Goal: Information Seeking & Learning: Learn about a topic

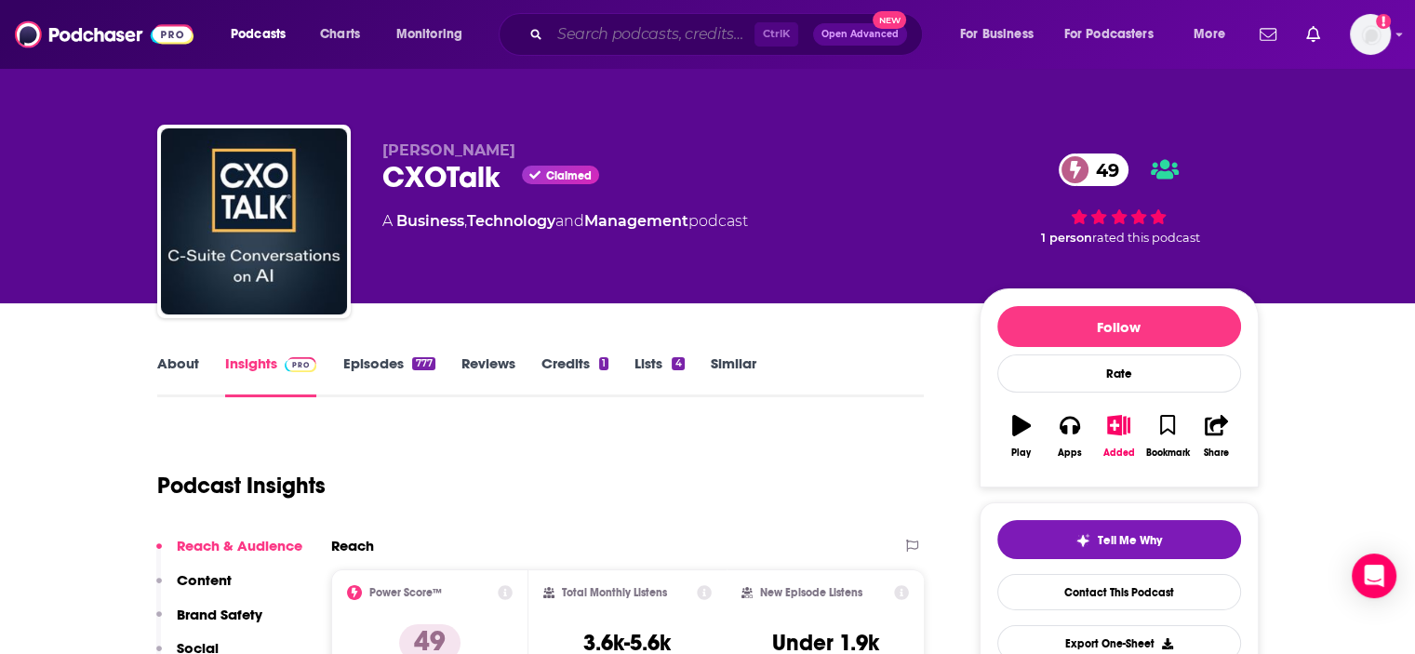
click at [577, 34] on input "Search podcasts, credits, & more..." at bounding box center [652, 35] width 205 height 30
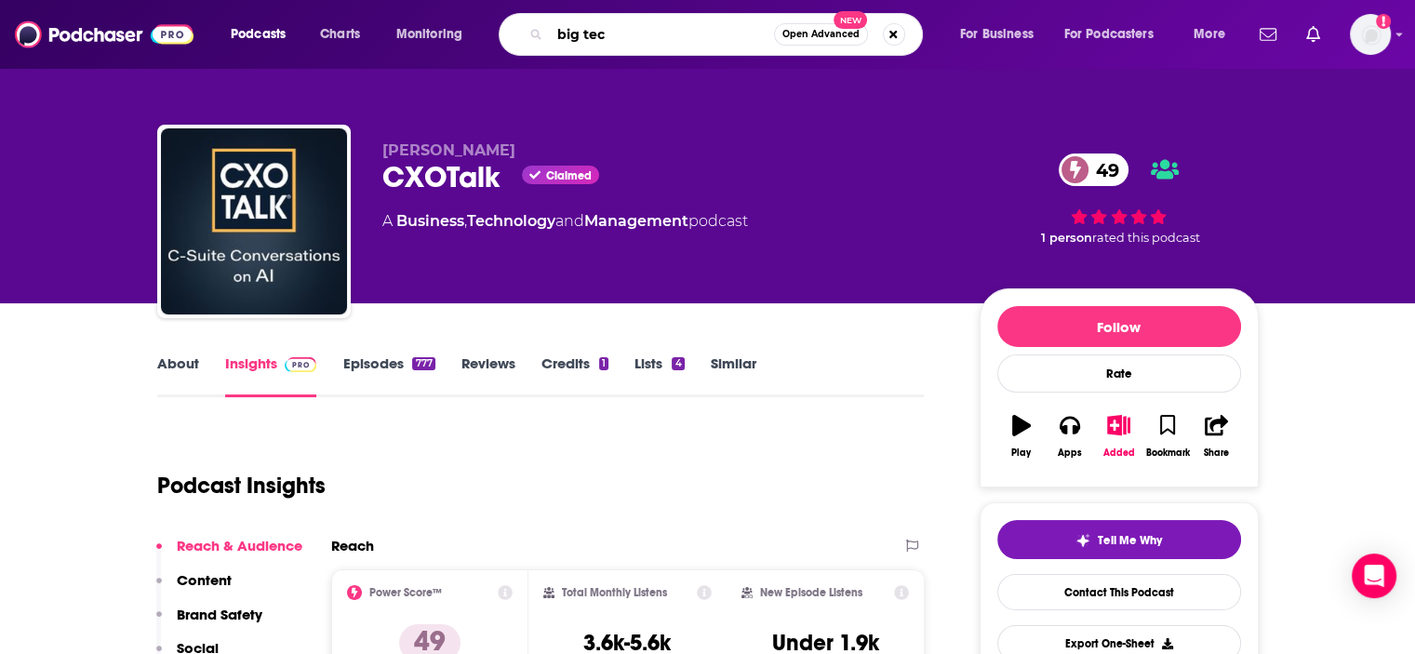
type input "big tech"
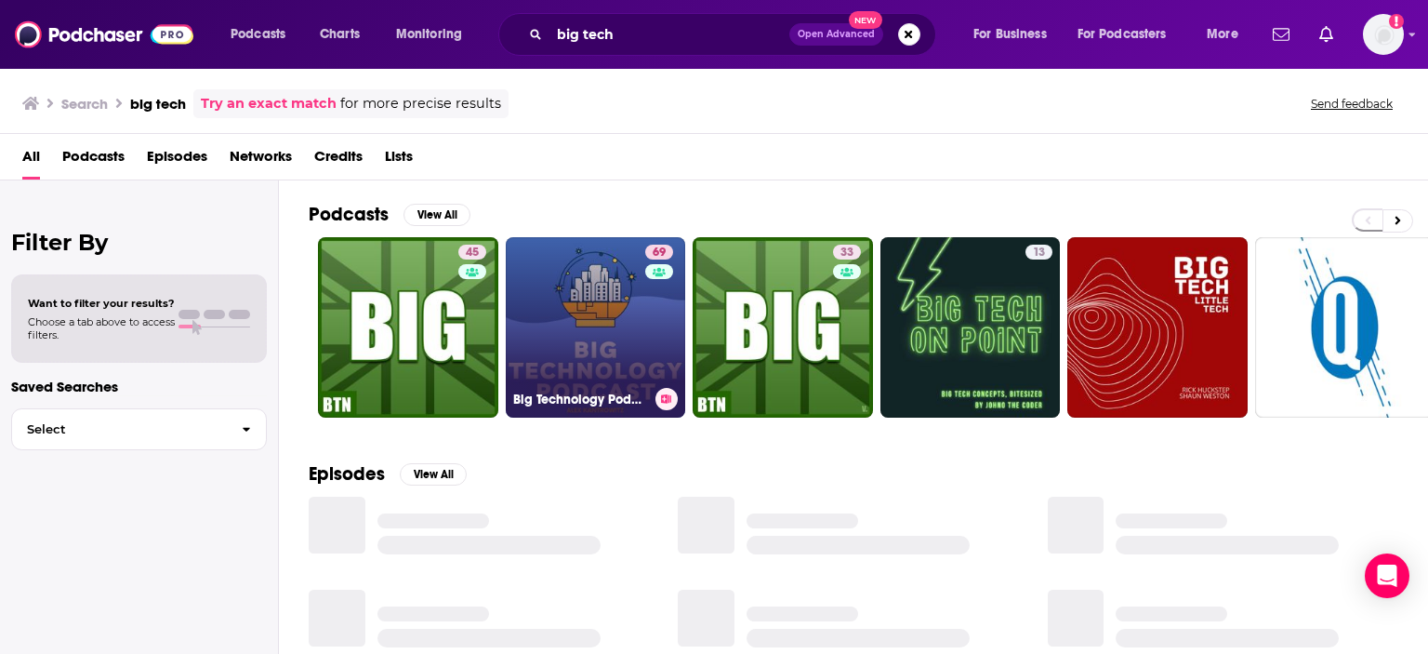
click at [549, 338] on link "69 Big Technology Podcast" at bounding box center [596, 327] width 180 height 180
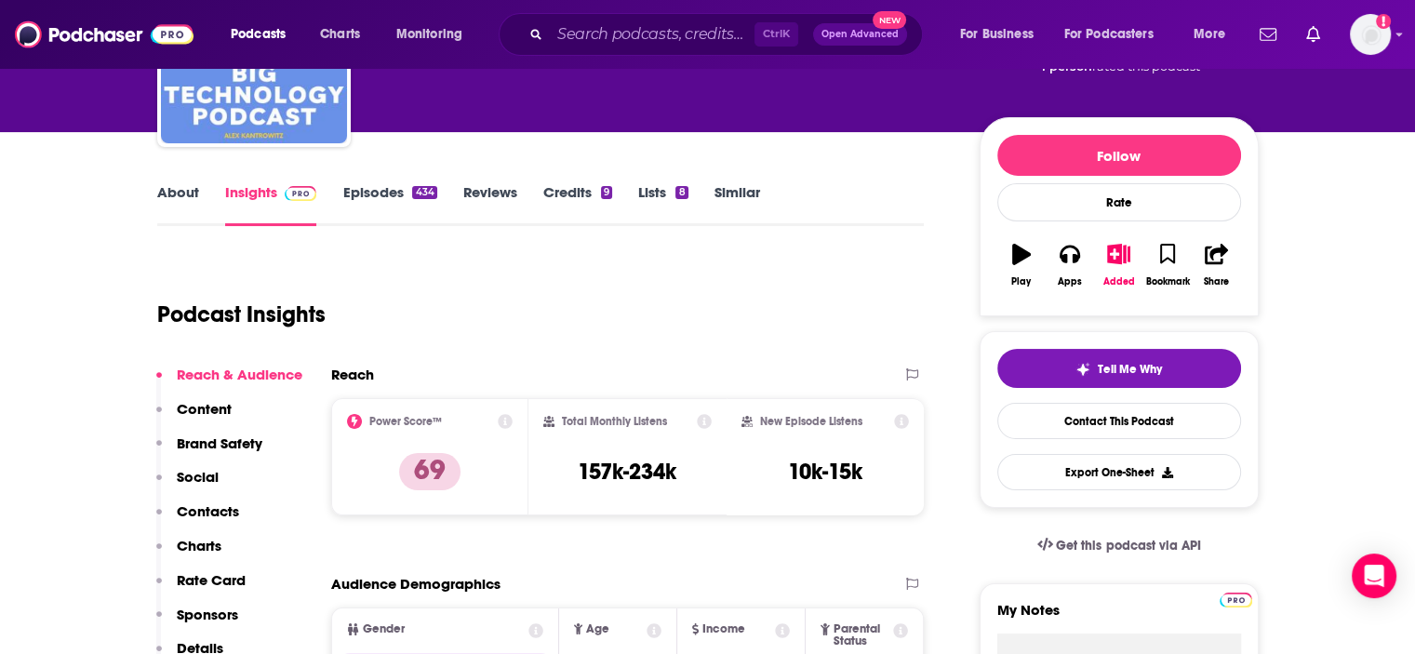
scroll to position [184, 0]
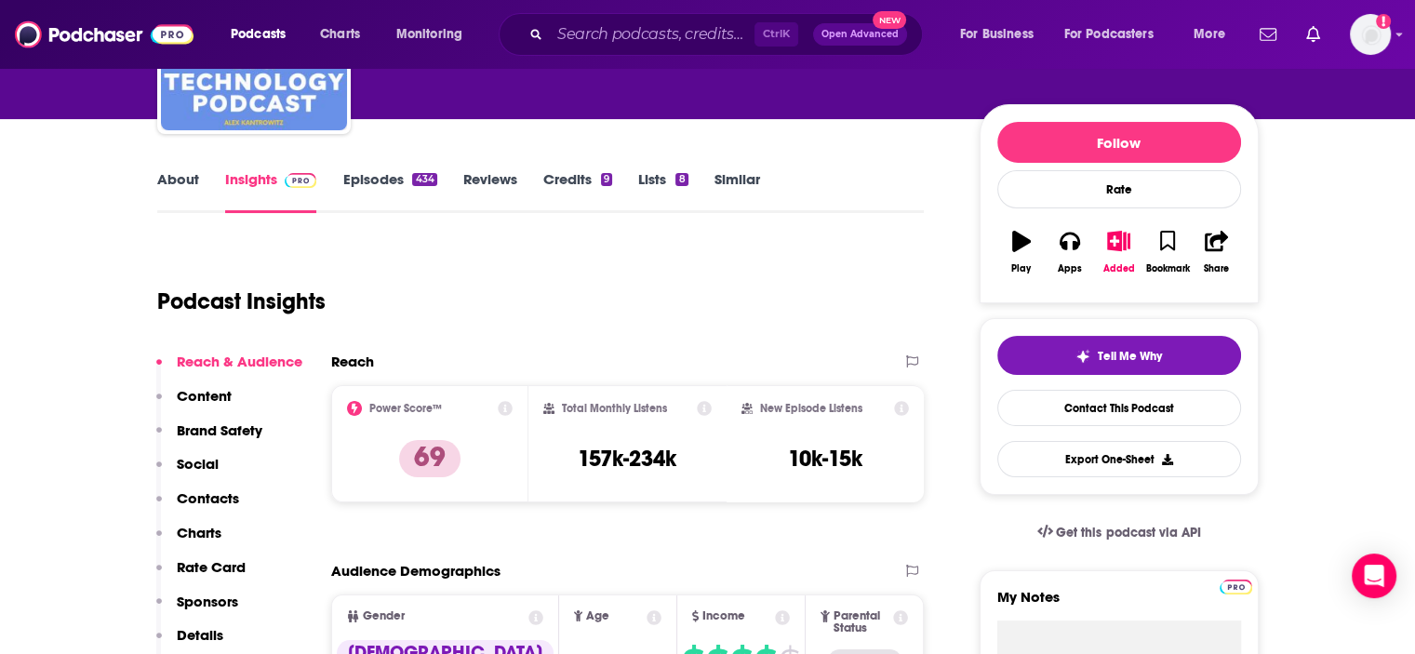
click at [737, 259] on div "Podcast Insights" at bounding box center [533, 290] width 752 height 95
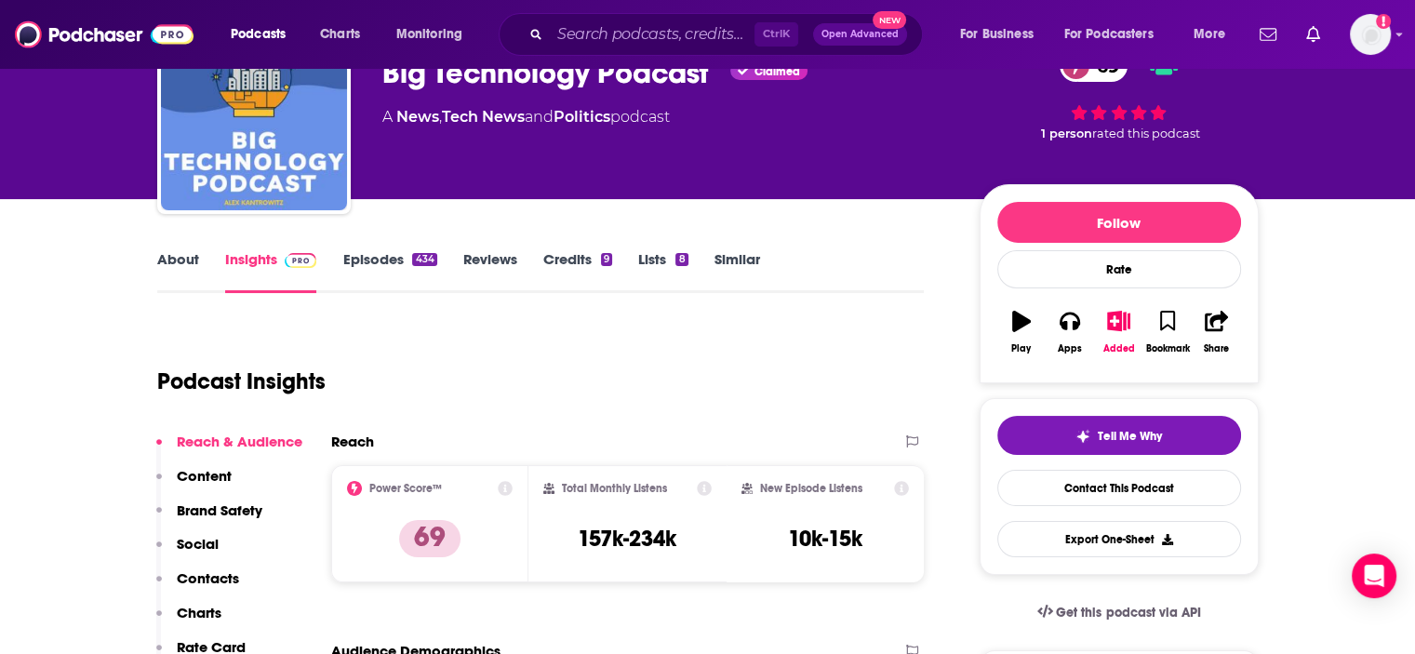
scroll to position [54, 0]
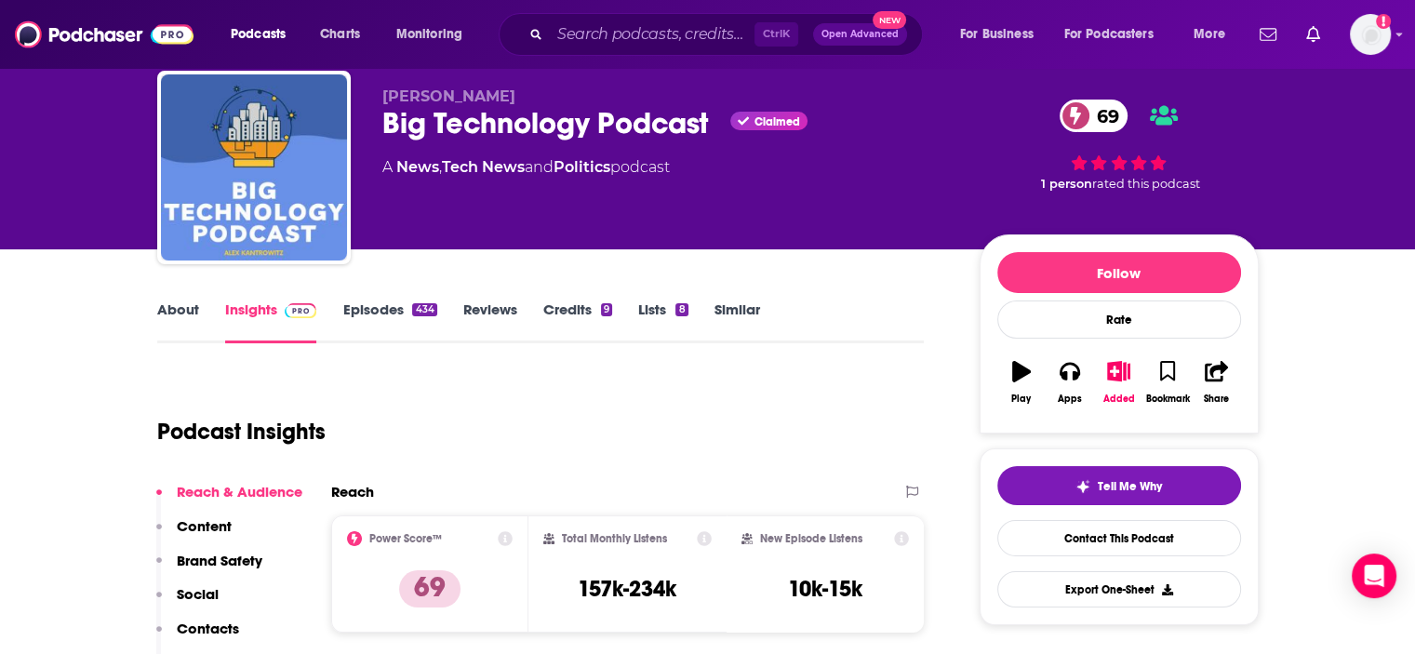
click at [472, 308] on link "Reviews" at bounding box center [490, 321] width 54 height 43
